Goal: Register for event/course

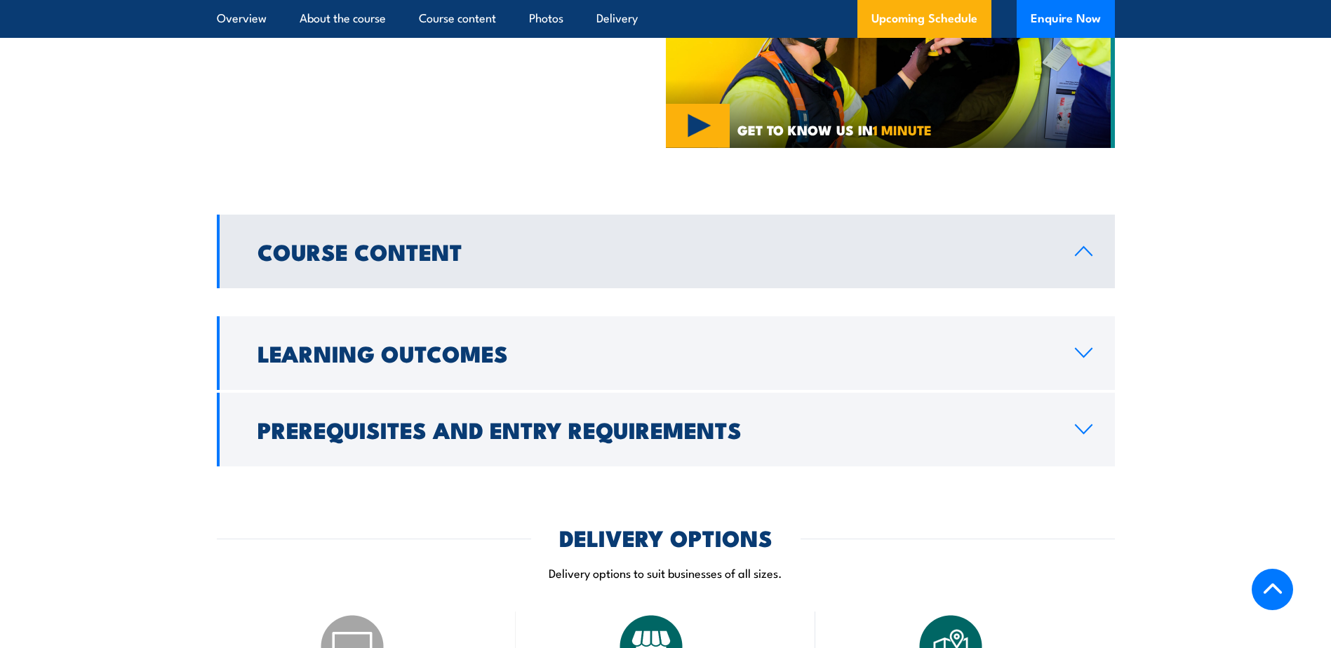
click at [769, 277] on link "Course Content" at bounding box center [666, 252] width 898 height 74
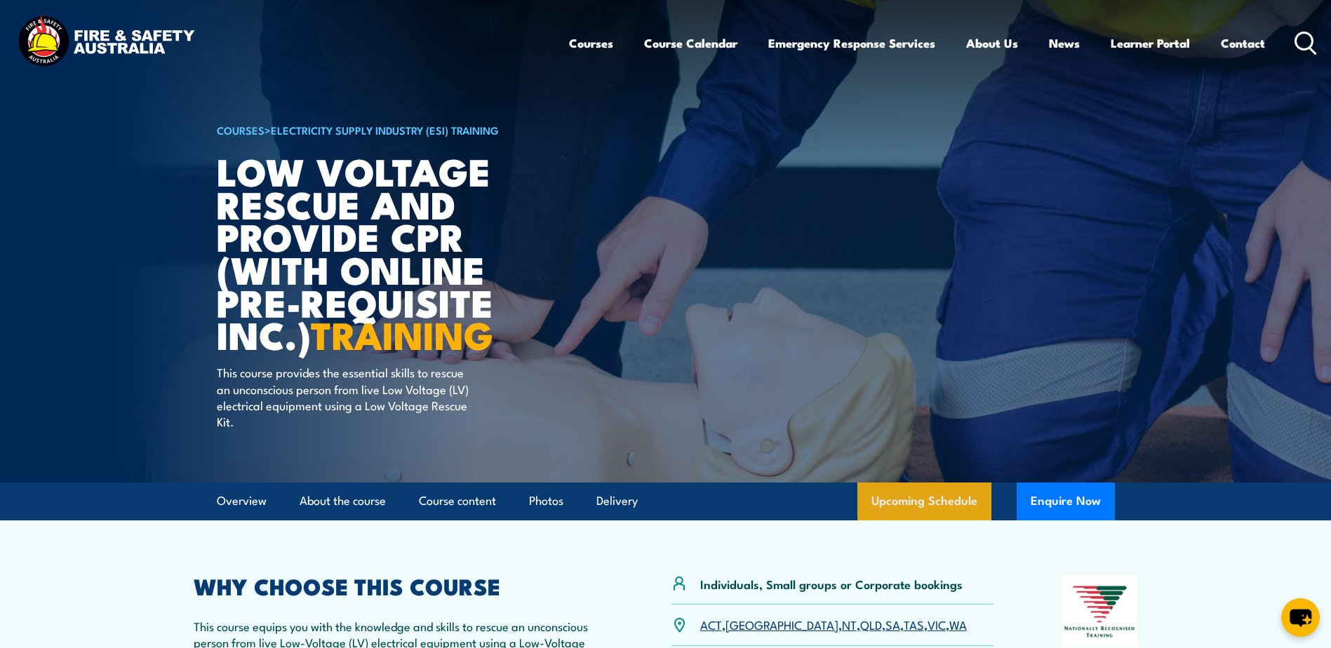
click at [969, 506] on link "Upcoming Schedule" at bounding box center [925, 502] width 134 height 38
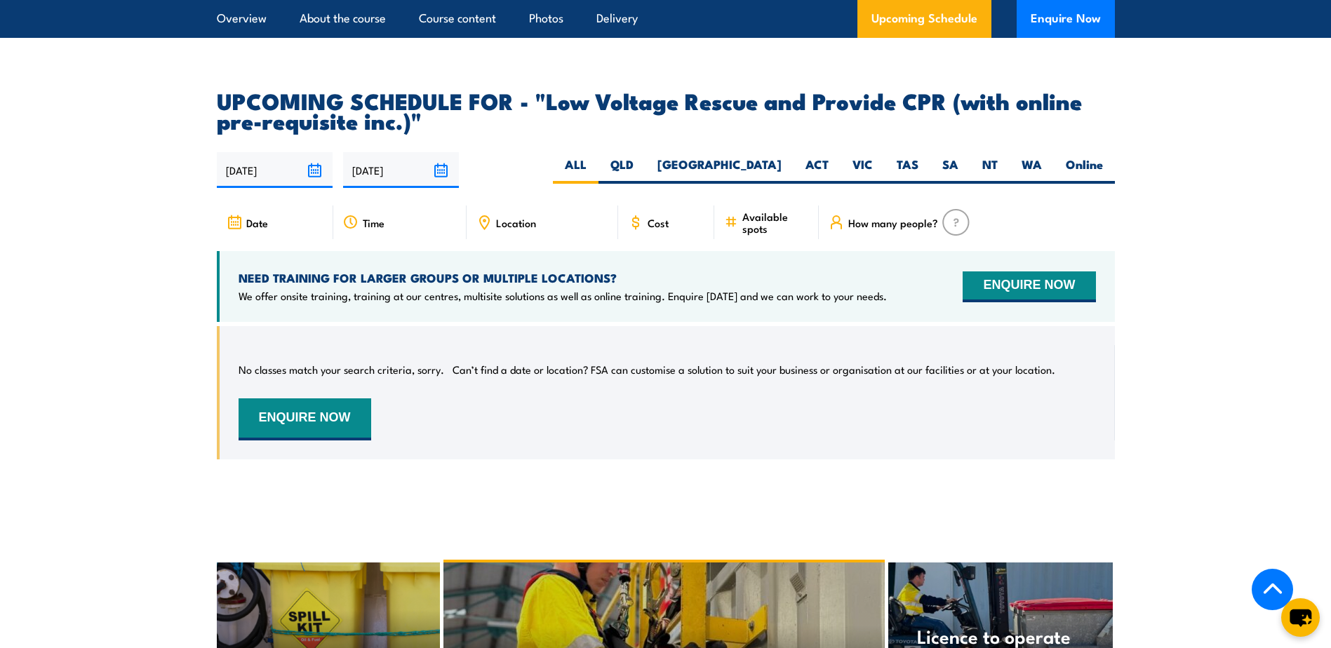
scroll to position [1955, 0]
click at [274, 208] on div "Date" at bounding box center [275, 223] width 117 height 34
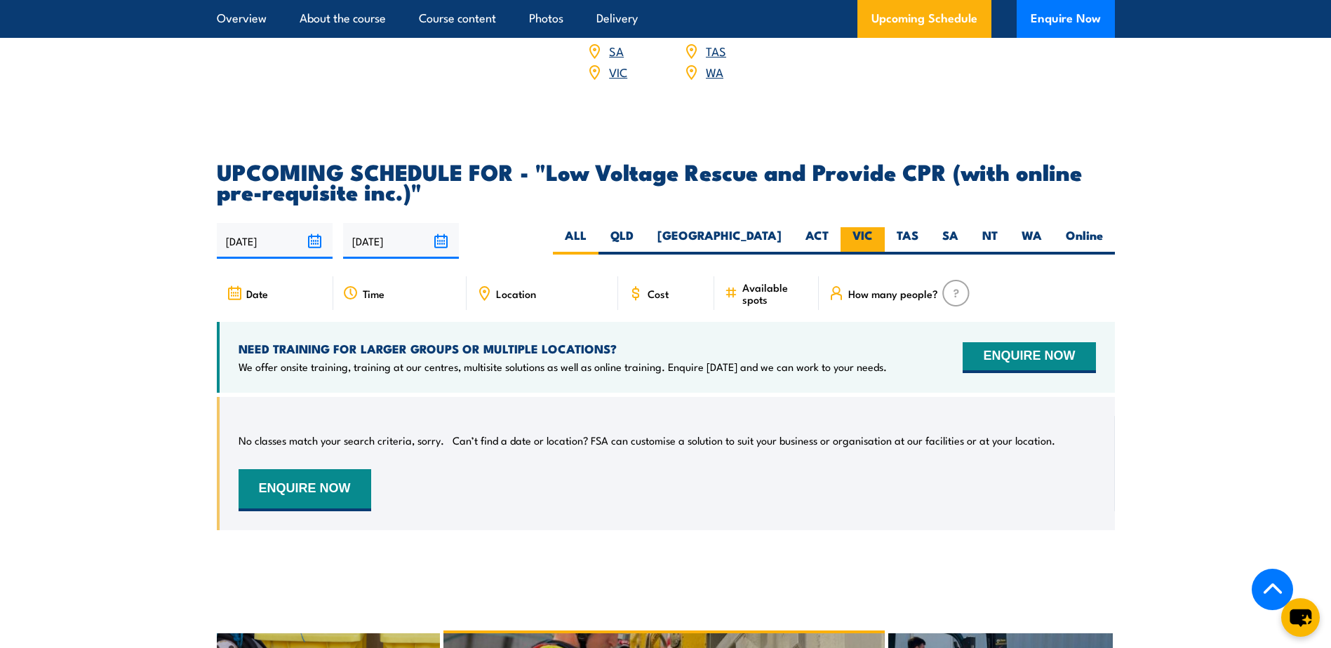
click at [870, 227] on label "VIC" at bounding box center [863, 240] width 44 height 27
click at [863, 227] on label "VIC" at bounding box center [863, 240] width 44 height 27
click at [873, 227] on input "VIC" at bounding box center [877, 231] width 9 height 9
radio input "true"
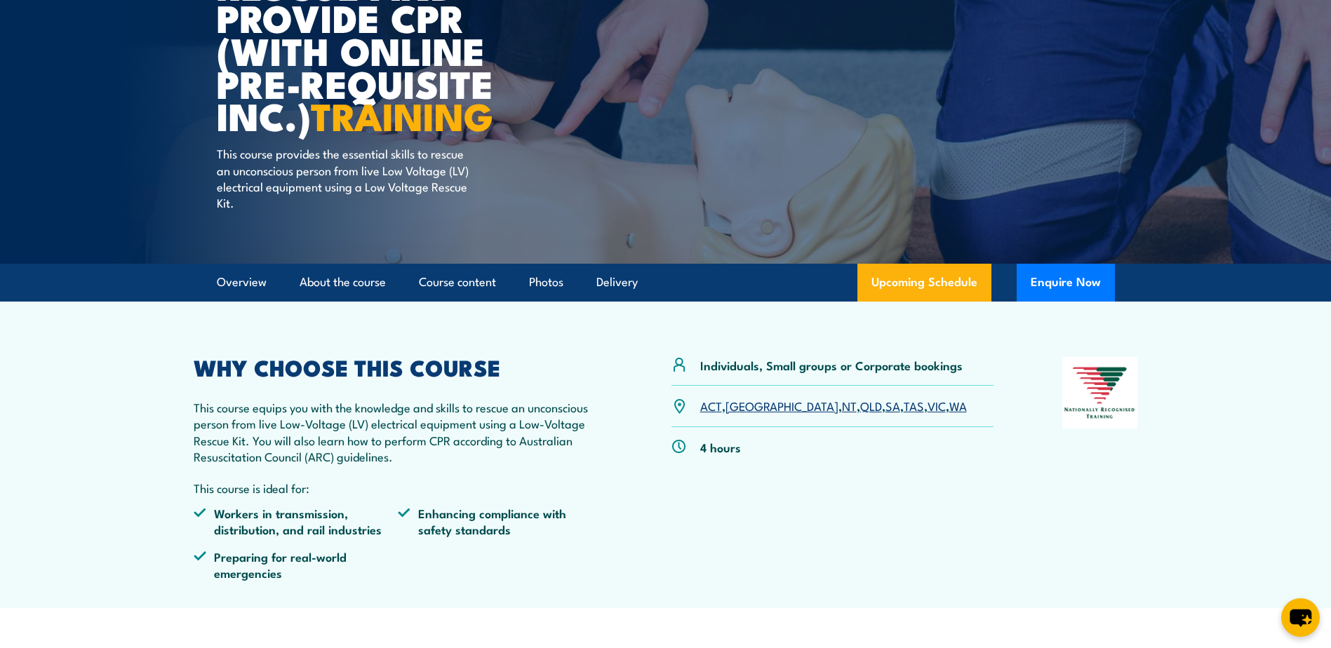
scroll to position [15, 0]
